Goal: Navigation & Orientation: Understand site structure

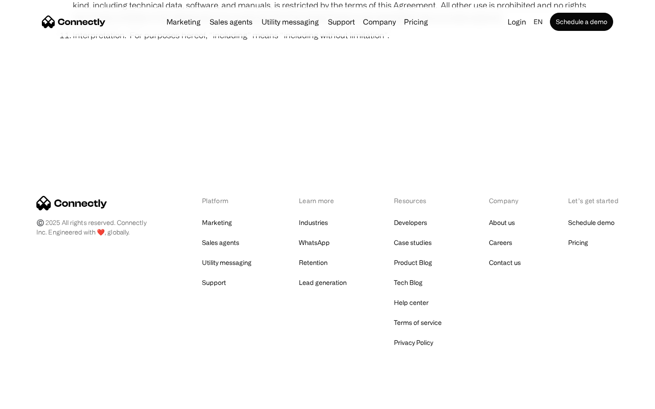
scroll to position [3342, 0]
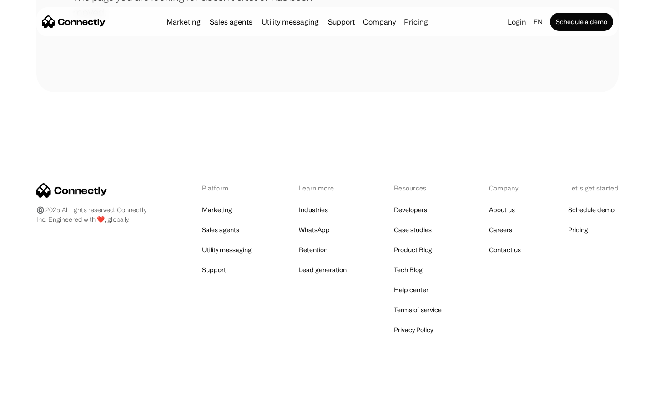
scroll to position [166, 0]
